Goal: Task Accomplishment & Management: Manage account settings

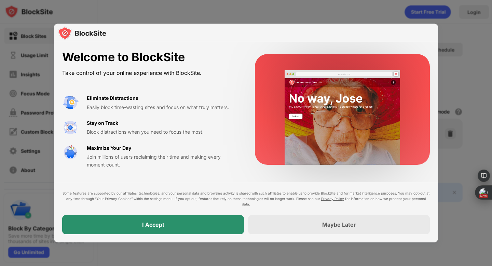
click at [146, 229] on div "I Accept" at bounding box center [153, 224] width 182 height 19
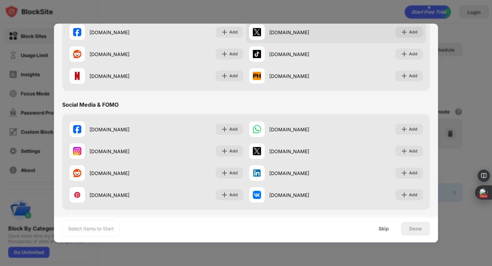
scroll to position [124, 0]
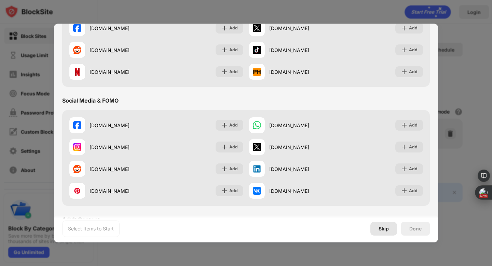
click at [391, 231] on div "Skip" at bounding box center [384, 229] width 27 height 14
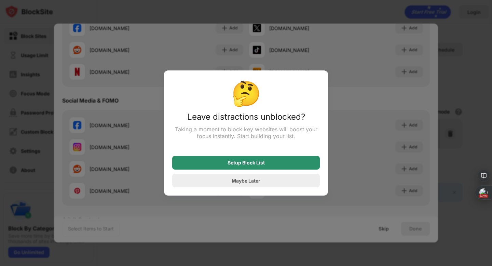
click at [259, 165] on div "Setup Block List" at bounding box center [246, 162] width 37 height 5
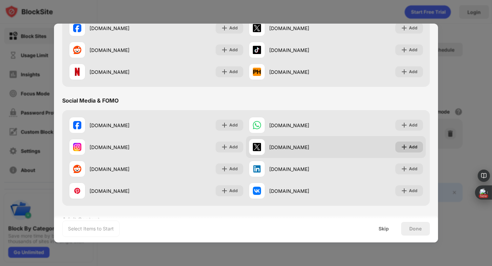
click at [403, 150] on img at bounding box center [404, 147] width 7 height 7
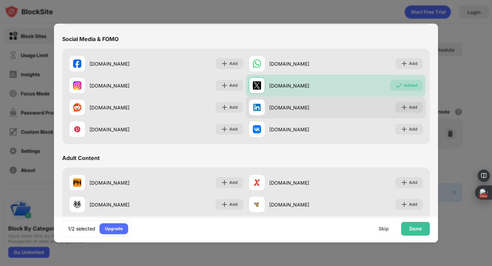
scroll to position [186, 0]
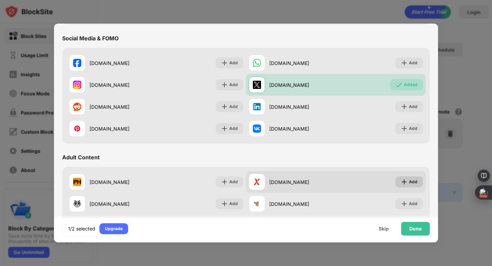
click at [415, 183] on div "Add" at bounding box center [413, 181] width 9 height 7
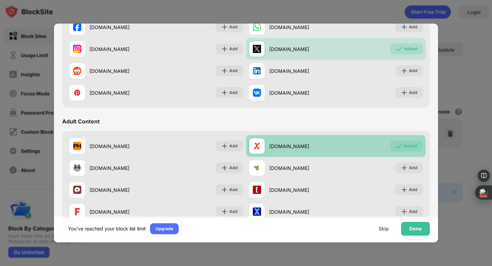
scroll to position [226, 0]
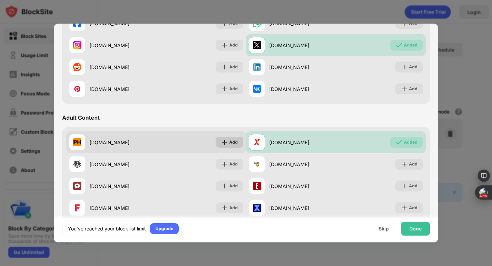
click at [226, 142] on img at bounding box center [224, 142] width 7 height 7
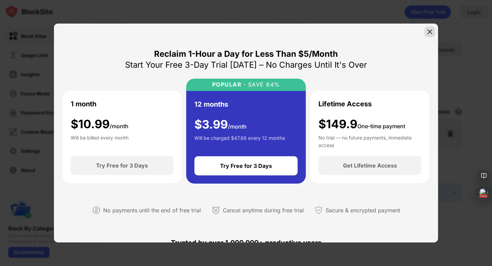
click at [432, 31] on img at bounding box center [430, 31] width 7 height 7
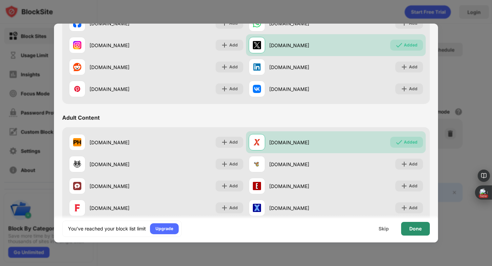
click at [411, 229] on div "Done" at bounding box center [416, 228] width 12 height 5
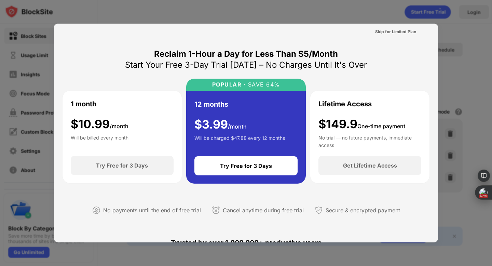
click at [98, 12] on div at bounding box center [246, 133] width 492 height 266
click at [467, 107] on div at bounding box center [246, 133] width 492 height 266
click at [387, 28] on div "Skip for Limited Plan" at bounding box center [396, 31] width 52 height 11
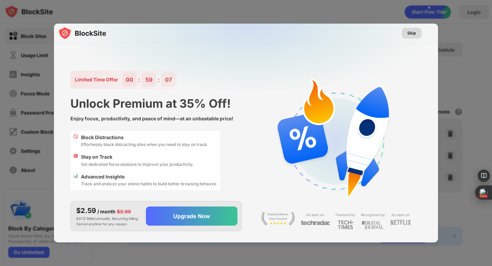
click at [413, 32] on div "Skip" at bounding box center [412, 33] width 9 height 7
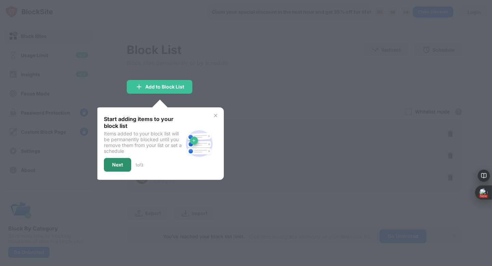
click at [124, 163] on div "Next" at bounding box center [117, 165] width 27 height 14
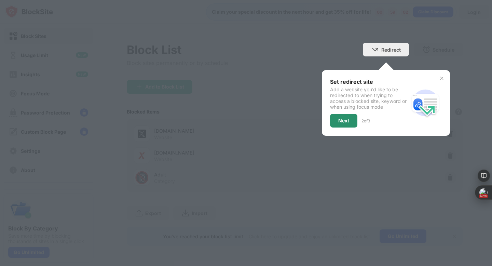
click at [344, 119] on div "Next" at bounding box center [343, 120] width 11 height 5
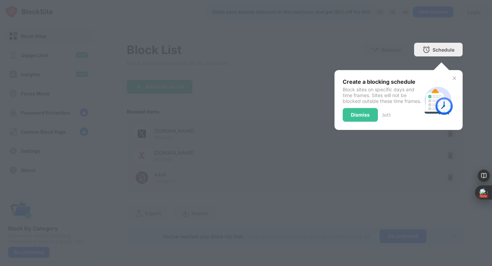
click at [351, 118] on div "Dismiss" at bounding box center [360, 114] width 19 height 5
